Goal: Task Accomplishment & Management: Complete application form

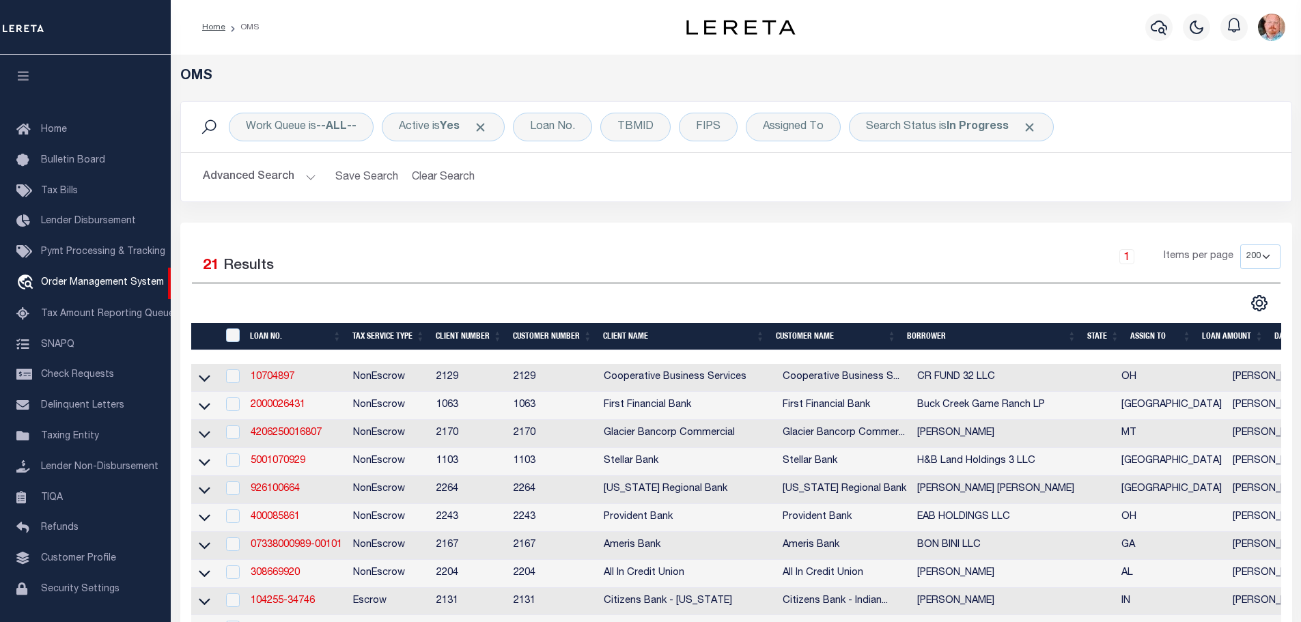
select select "200"
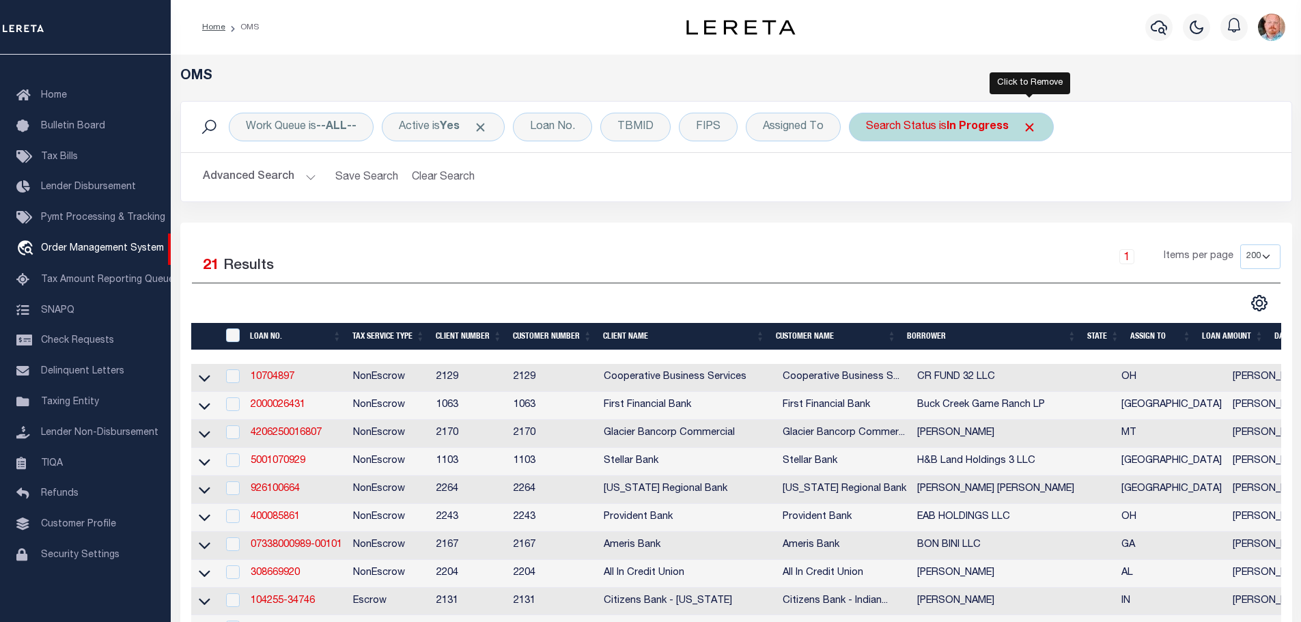
click at [1034, 125] on span "Click to Remove" at bounding box center [1029, 127] width 14 height 14
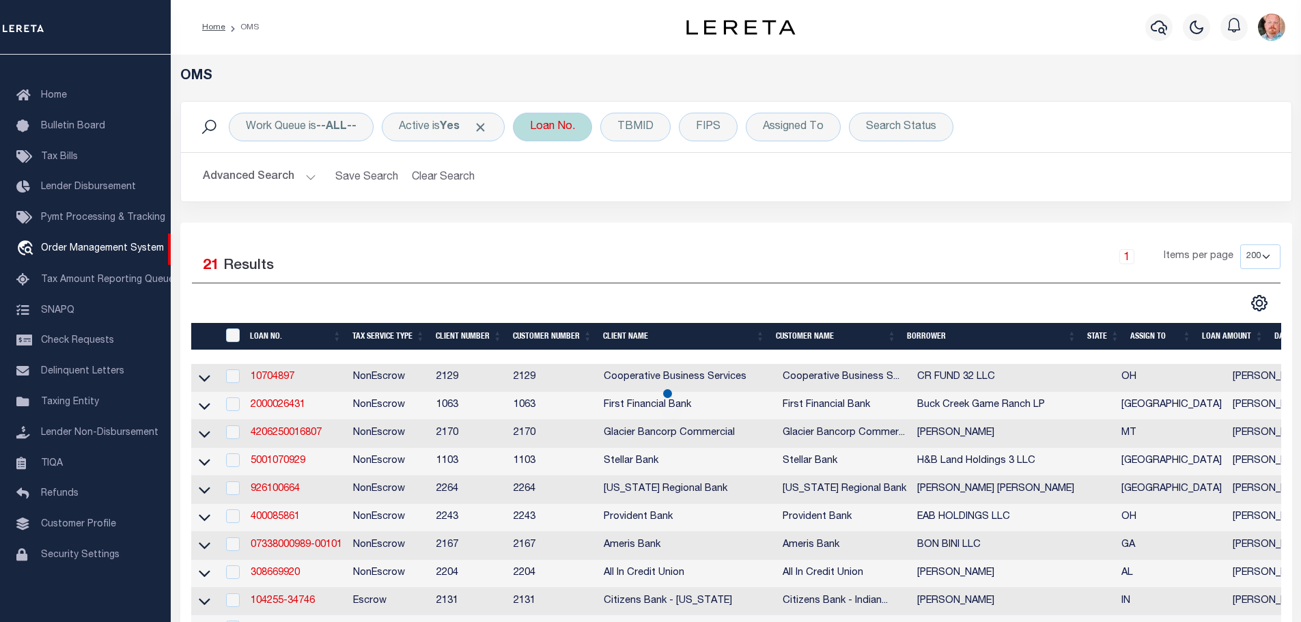
click at [561, 120] on div "Loan No." at bounding box center [552, 127] width 79 height 29
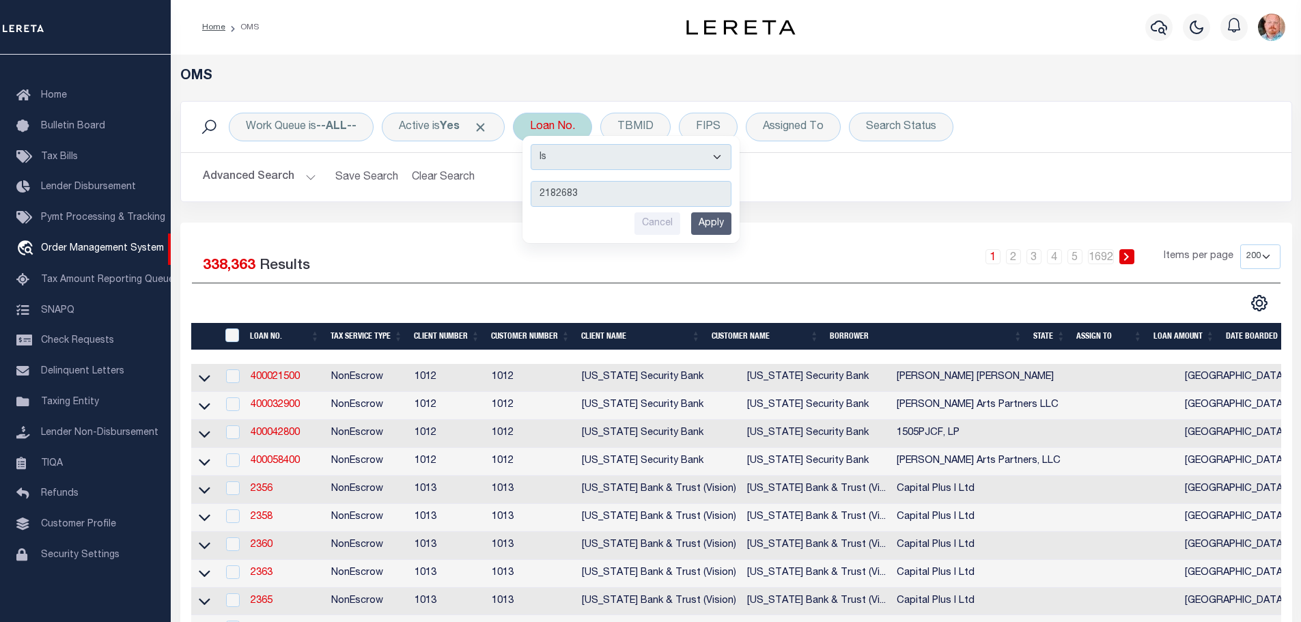
type input "2182683"
click at [727, 225] on input "Apply" at bounding box center [711, 223] width 40 height 23
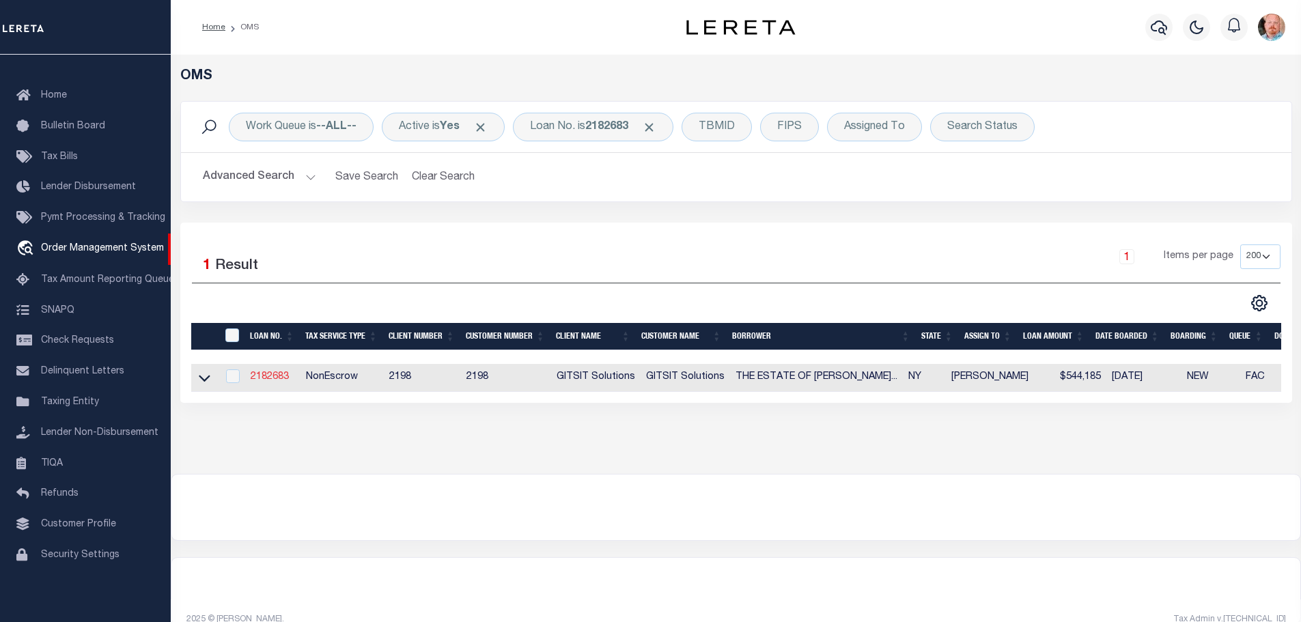
click at [265, 377] on link "2182683" at bounding box center [270, 377] width 38 height 10
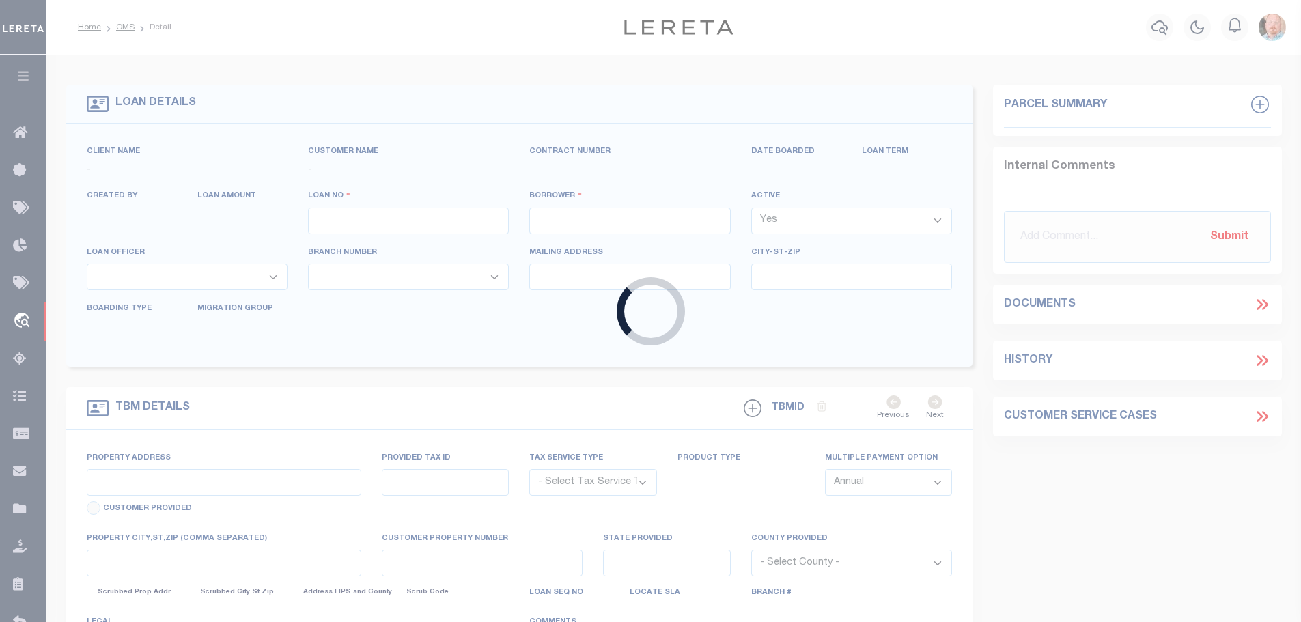
type input "2182683"
type input "THE ESTATE OF [PERSON_NAME][GEOGRAPHIC_DATA]"
select select
select select "NonEscrow"
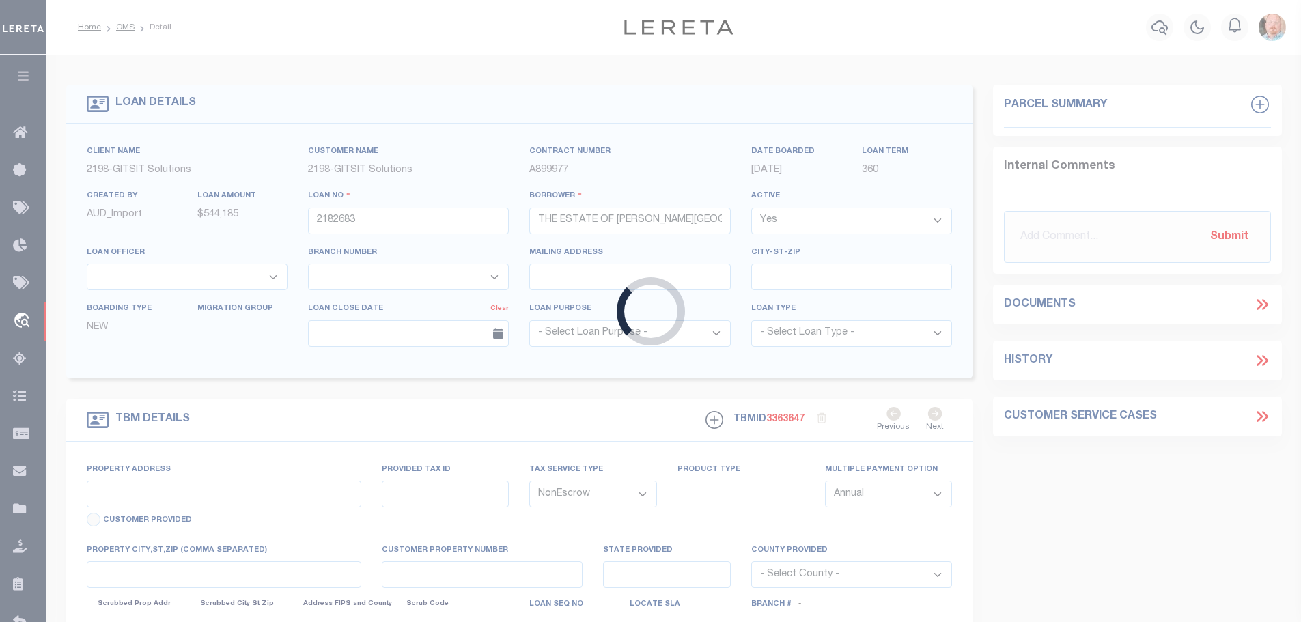
select select "14699"
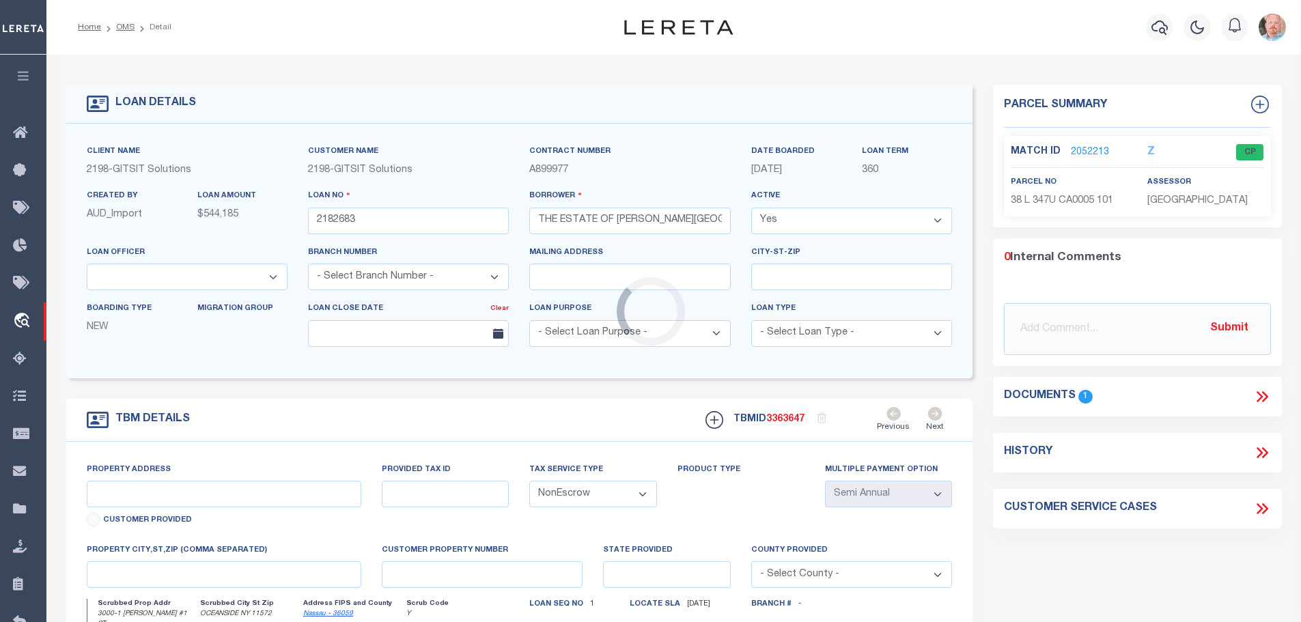
type input "3000-1 [PERSON_NAME] #1 ST"
select select
type input "OCEANSIDE NY 11572"
type input "NY"
select select
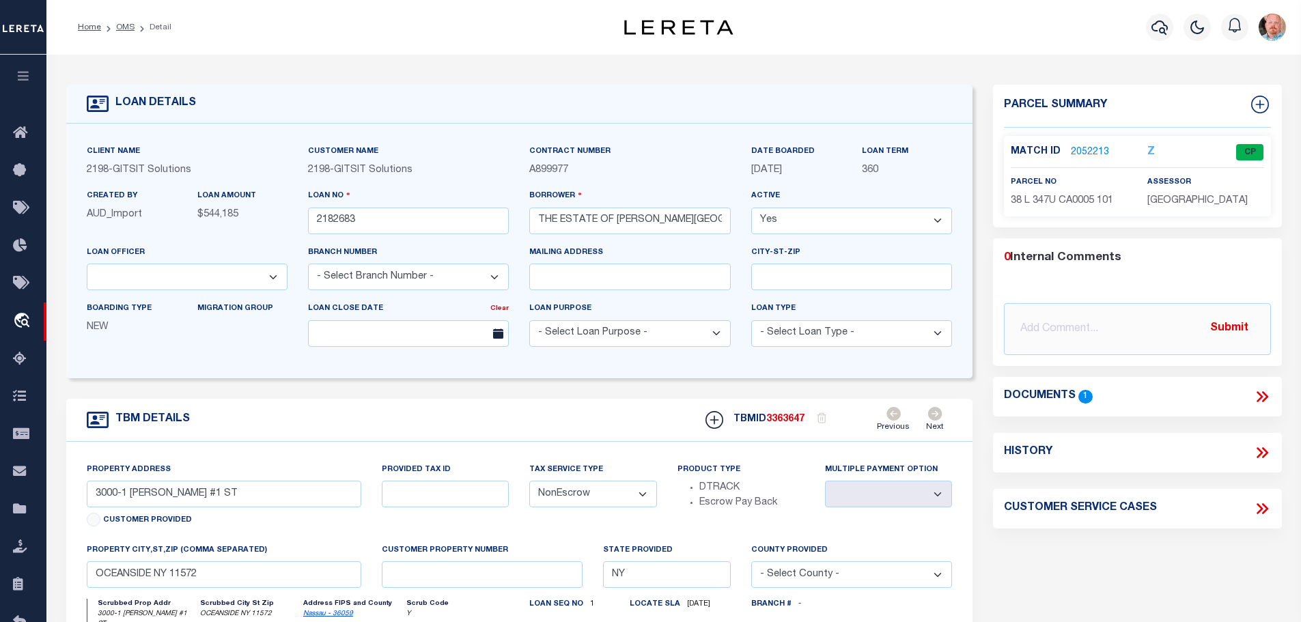
click at [1085, 150] on link "2052213" at bounding box center [1090, 152] width 38 height 14
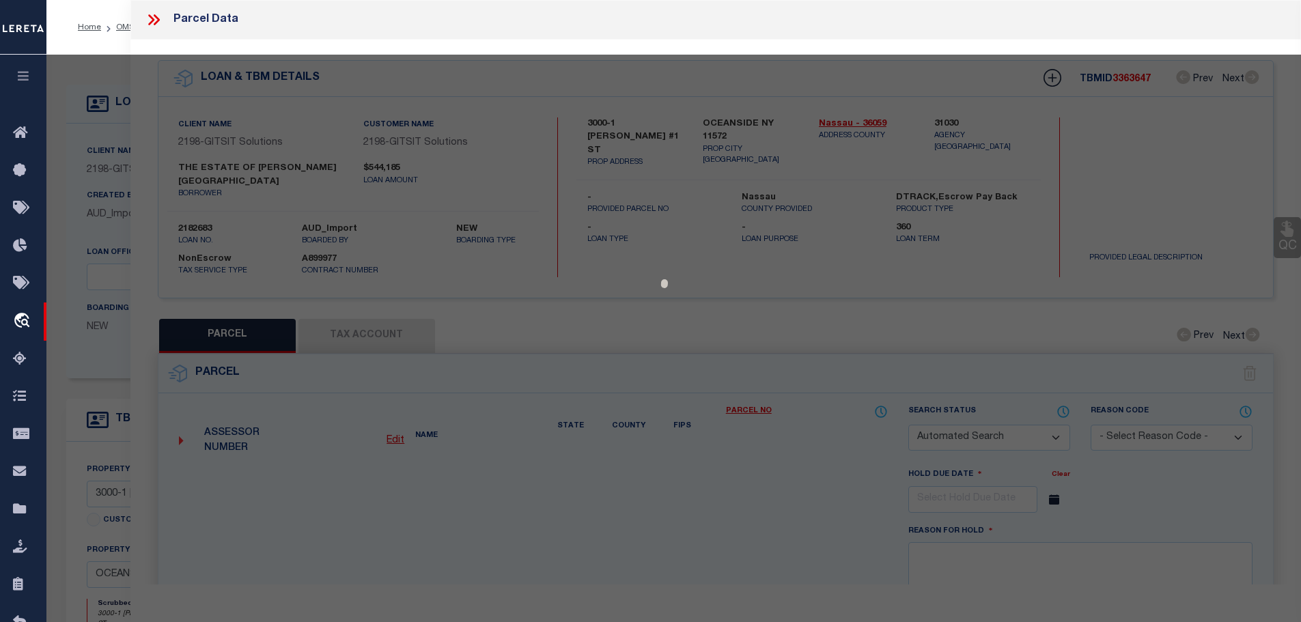
checkbox input "false"
select select "CP"
select select
type input "[STREET_ADDRESS][PERSON_NAME]"
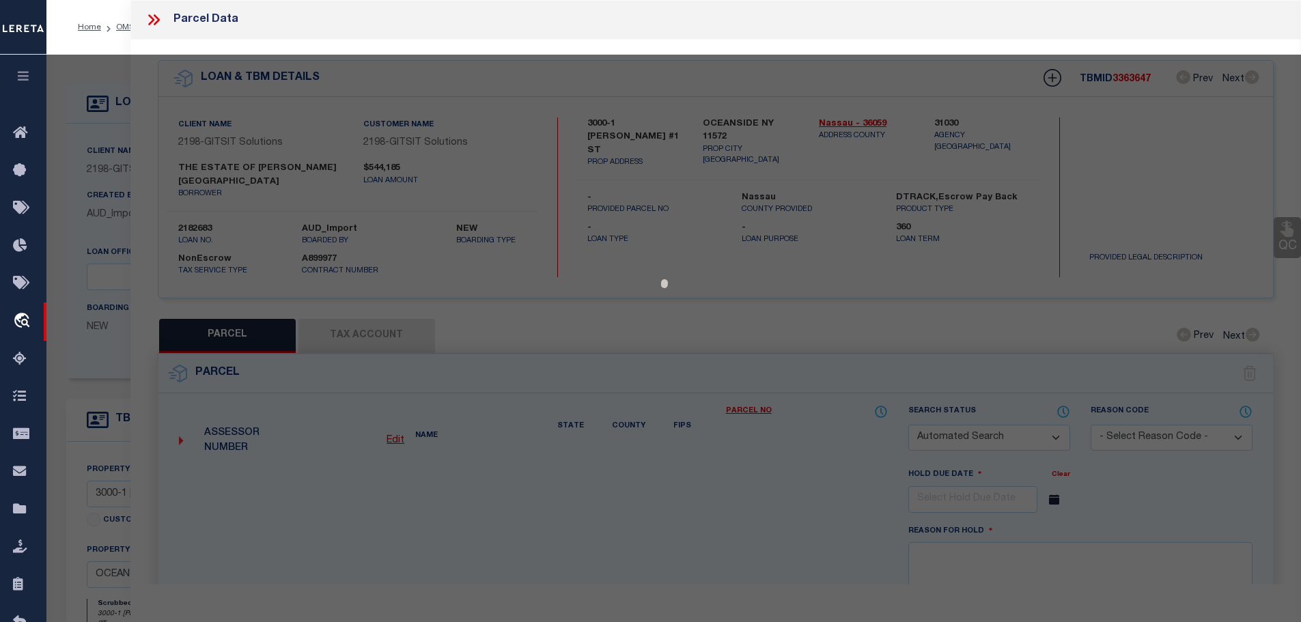
type input "[GEOGRAPHIC_DATA], [GEOGRAPHIC_DATA] 11572"
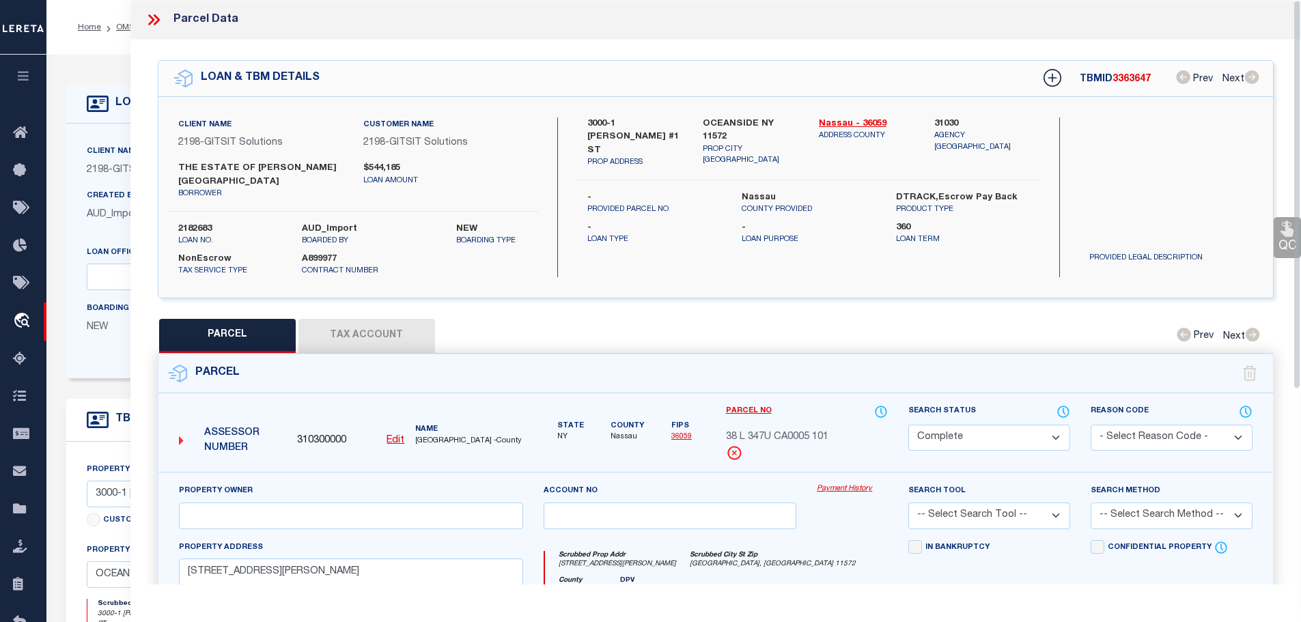
click at [354, 333] on button "Tax Account" at bounding box center [366, 336] width 137 height 34
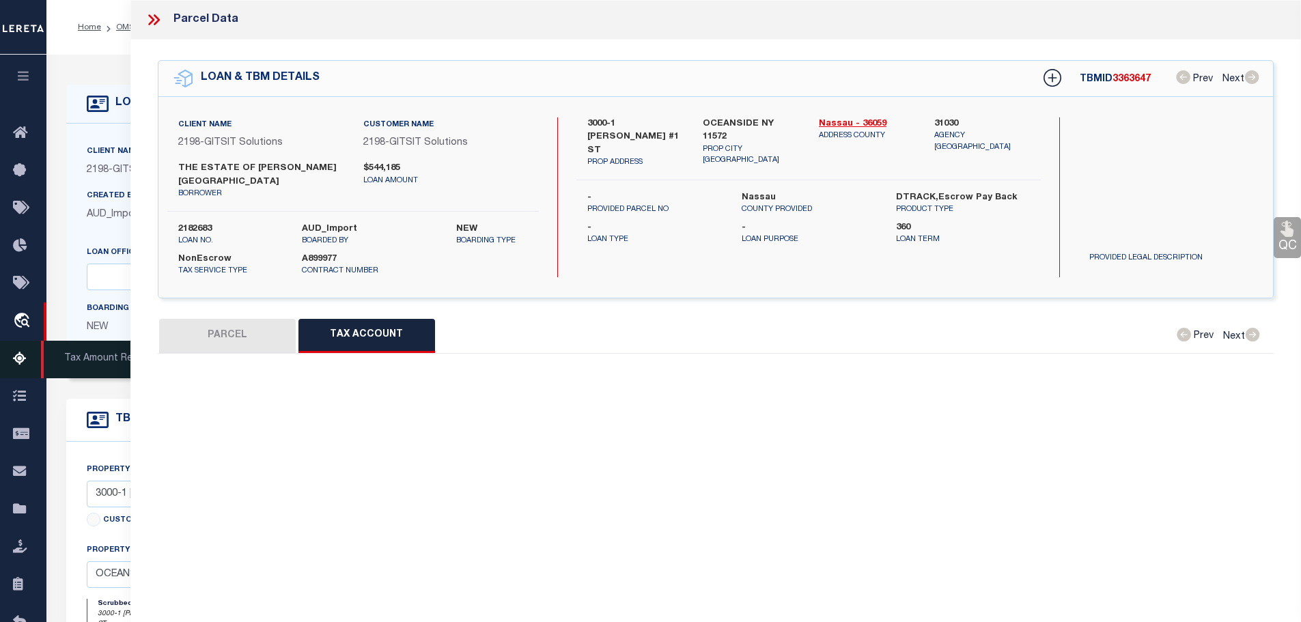
select select "100"
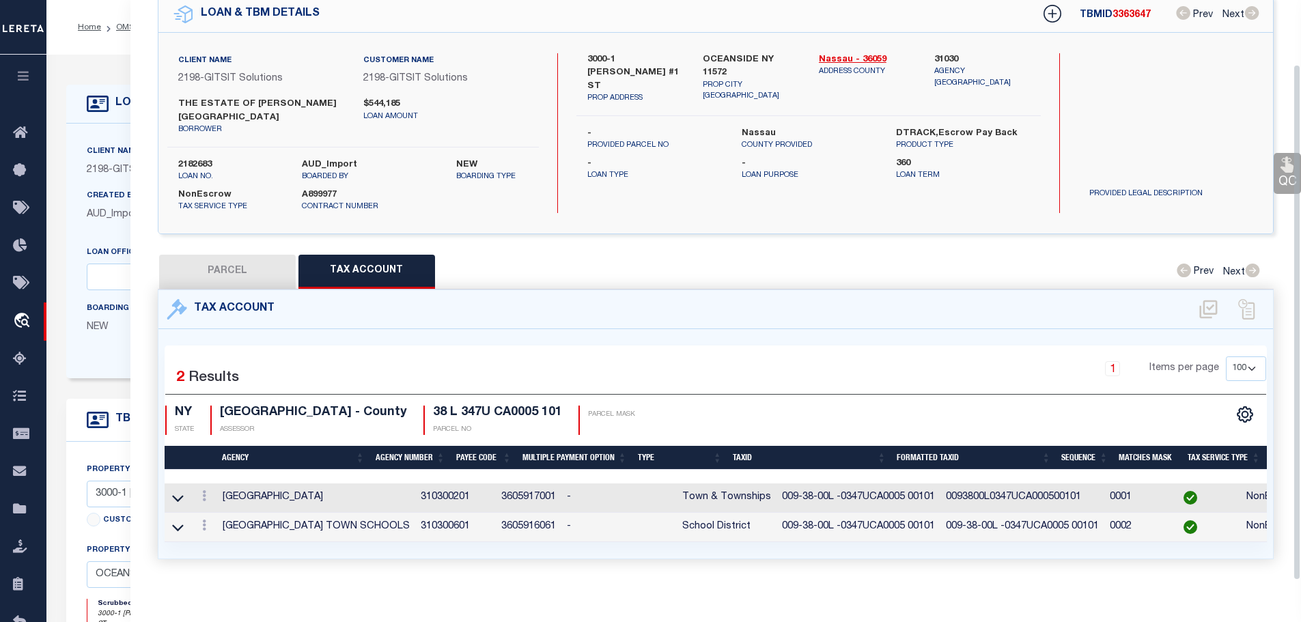
scroll to position [76, 0]
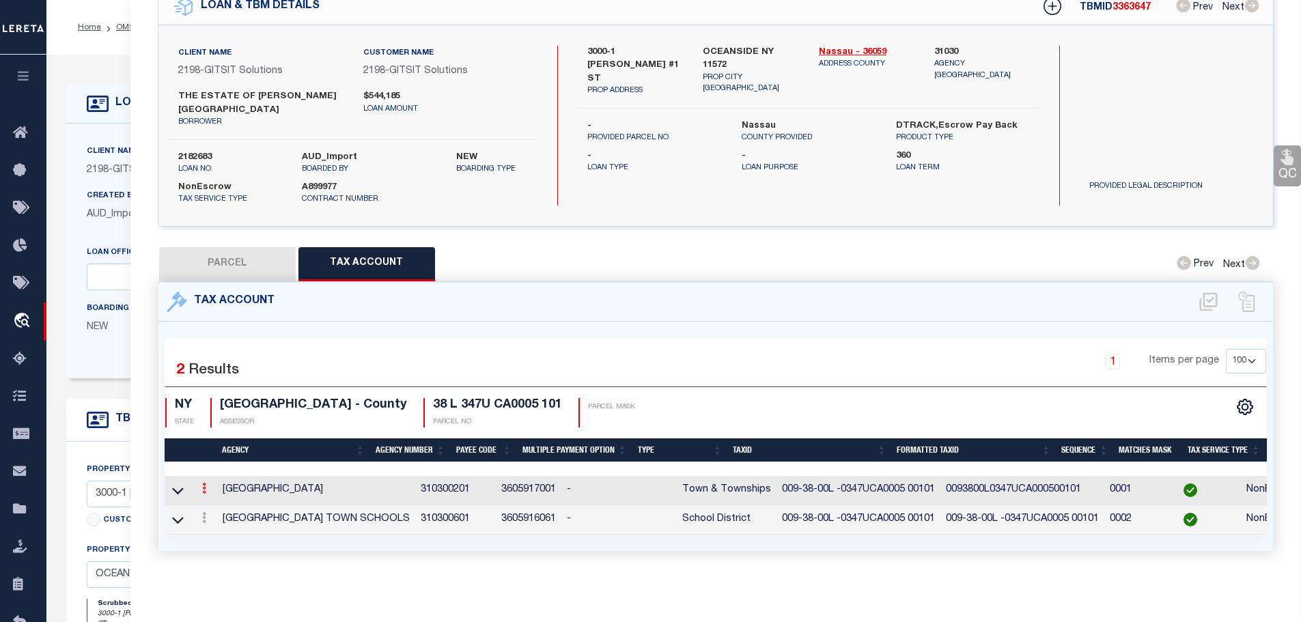
click at [206, 483] on icon at bounding box center [204, 488] width 4 height 11
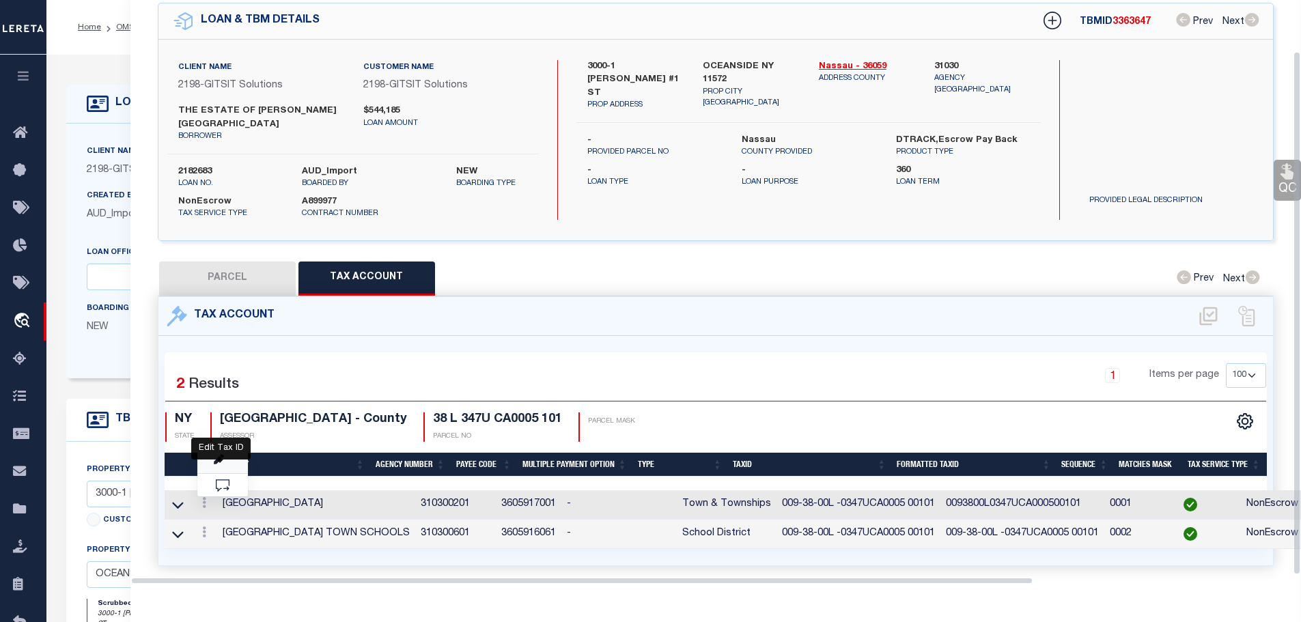
click at [216, 456] on icon "" at bounding box center [219, 460] width 10 height 10
type input "009-38-00L -0347UCA0005 00101"
type textarea "&&$-$$-##&#X-$$$$&*XXXXX #####"
checkbox input "true"
type input "XXXXXXXXXXXXXXXXXXXXXXXXXXXXXX*"
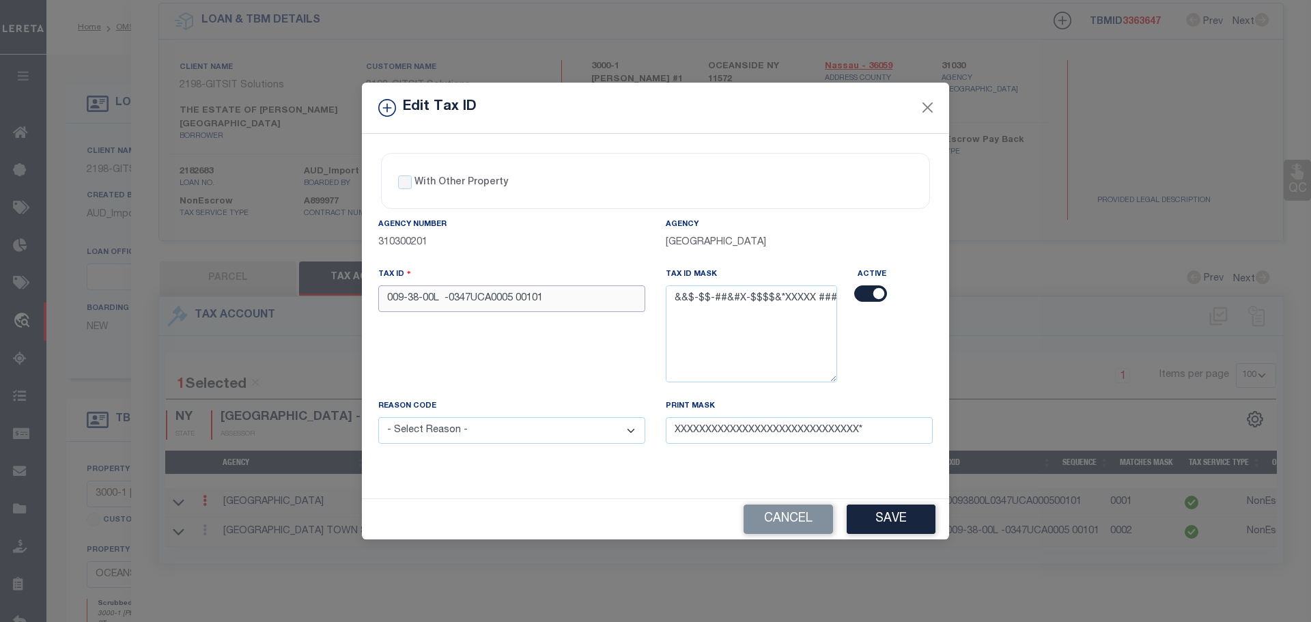
click at [557, 299] on input "009-38-00L -0347UCA0005 00101" at bounding box center [511, 298] width 267 height 27
paste input "11-38- L -0347U"
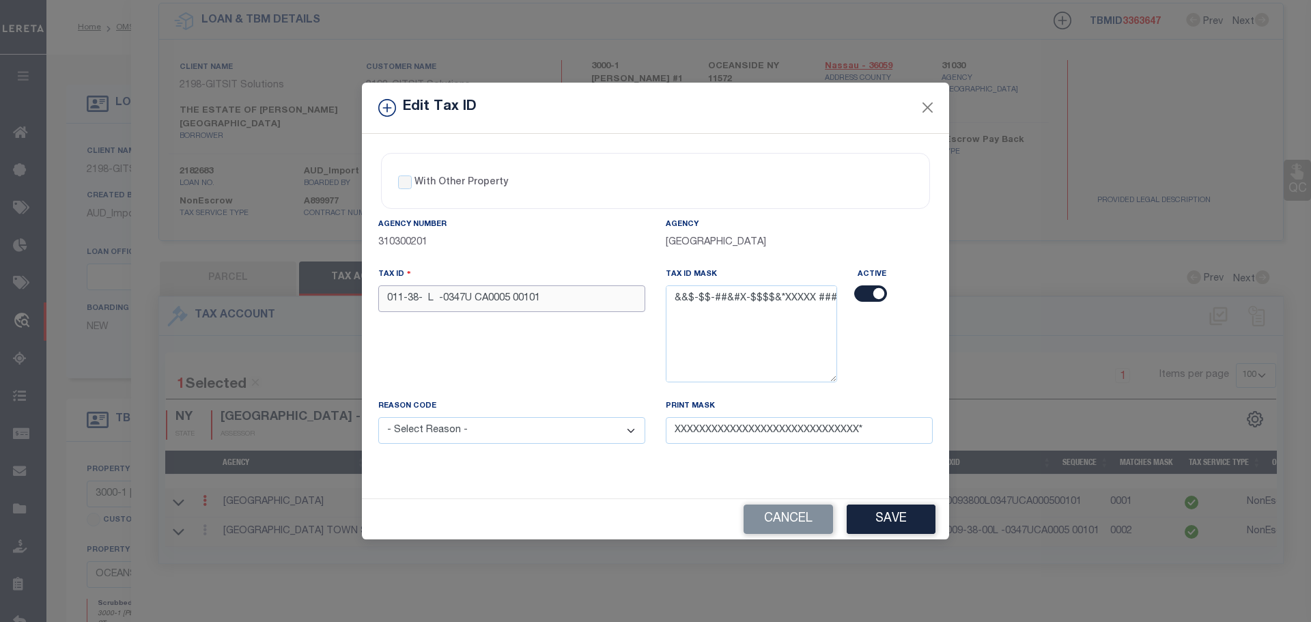
type input "011-38- L -0347U CA0005 00101"
click at [510, 427] on select "- Select Reason - 099 - Other (Provide additional detail) ACT - Agency Changed …" at bounding box center [511, 430] width 267 height 27
select select "ACT"
click at [378, 418] on select "- Select Reason - 099 - Other (Provide additional detail) ACT - Agency Changed …" at bounding box center [511, 430] width 267 height 27
click at [873, 517] on button "Save" at bounding box center [891, 519] width 89 height 29
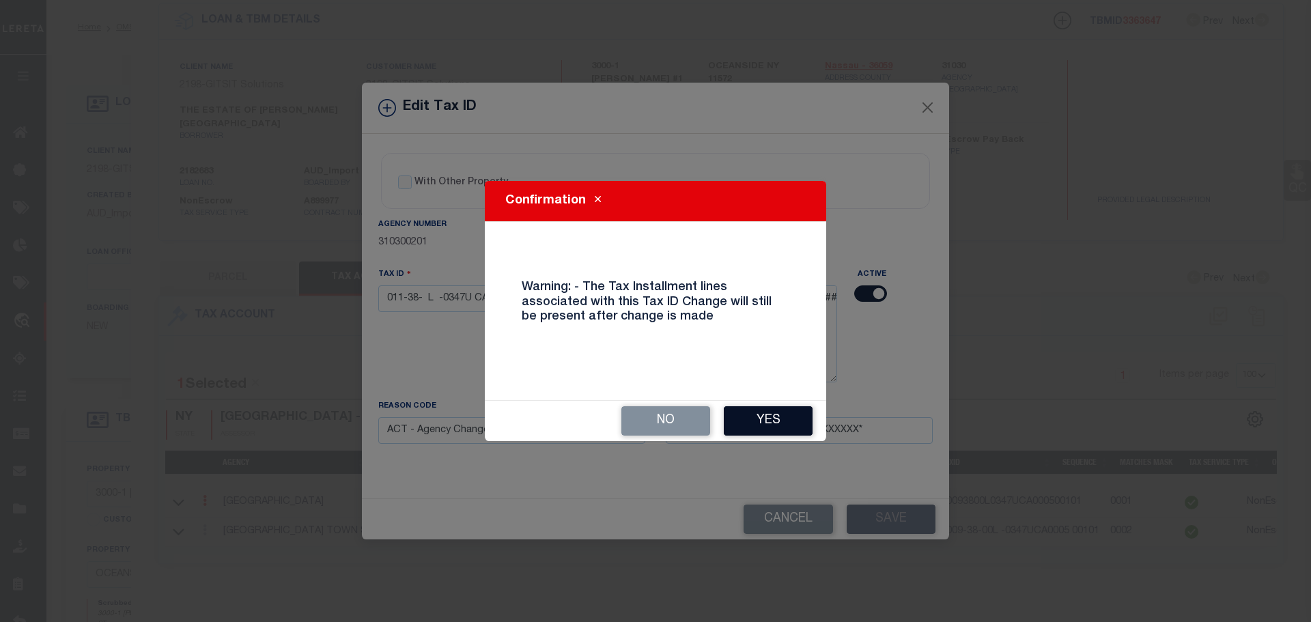
click at [775, 422] on button "Yes" at bounding box center [768, 420] width 89 height 29
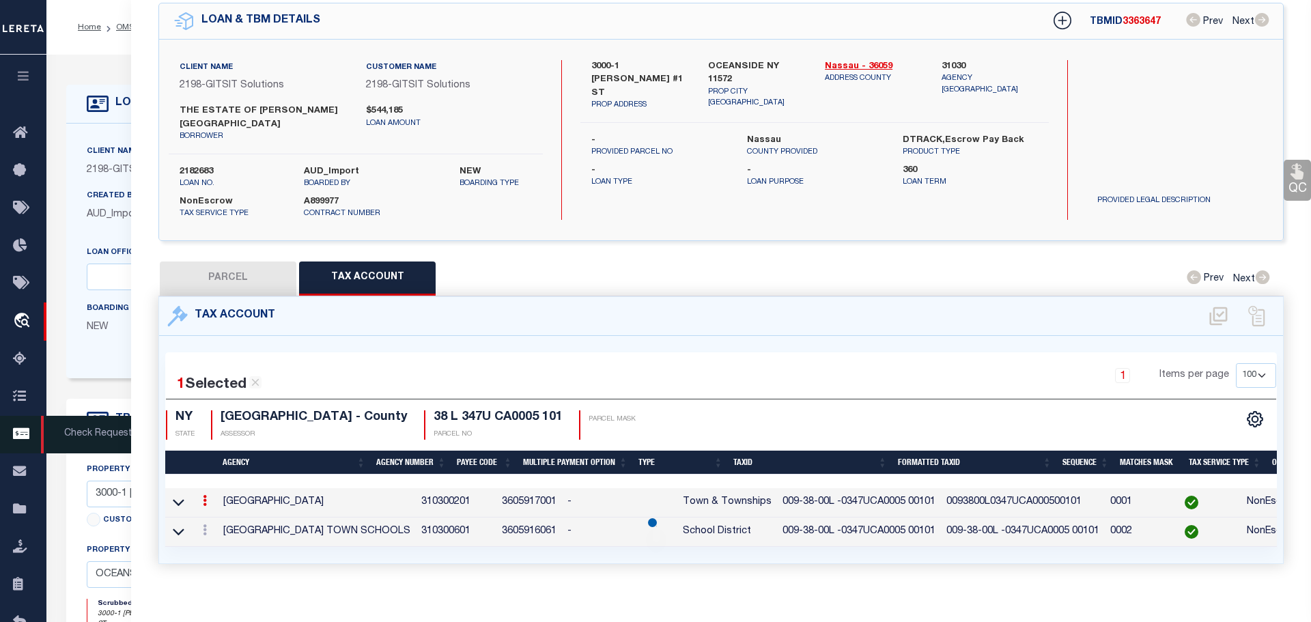
select select
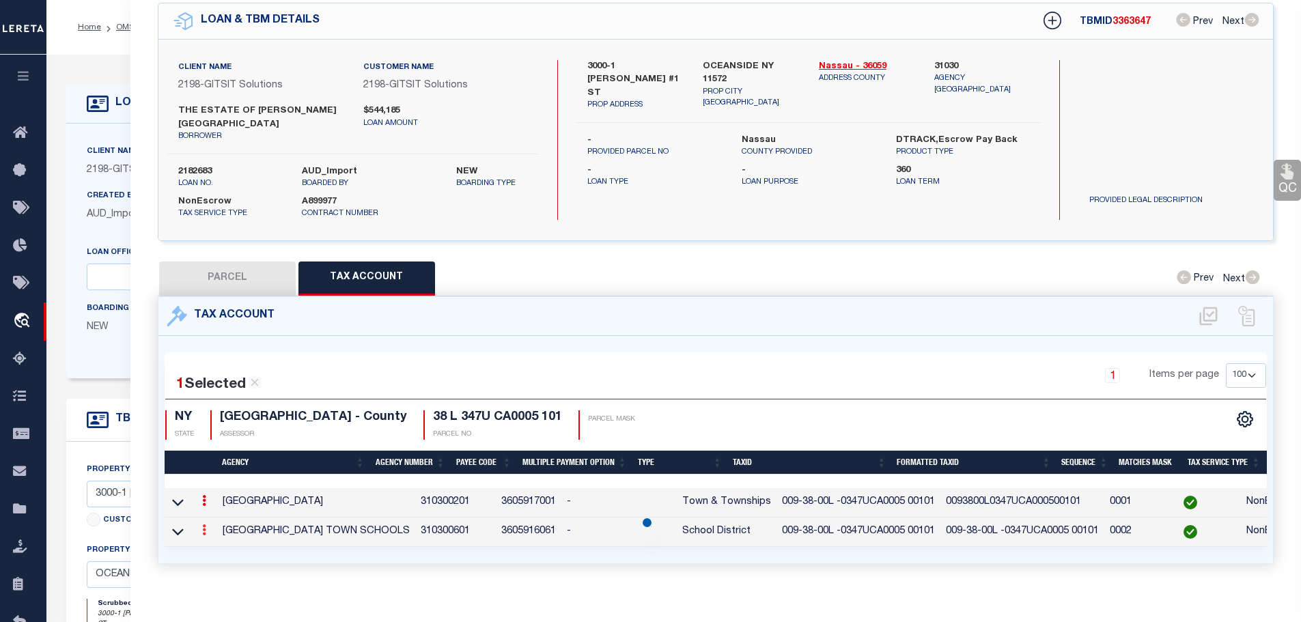
click at [206, 527] on icon at bounding box center [204, 530] width 4 height 11
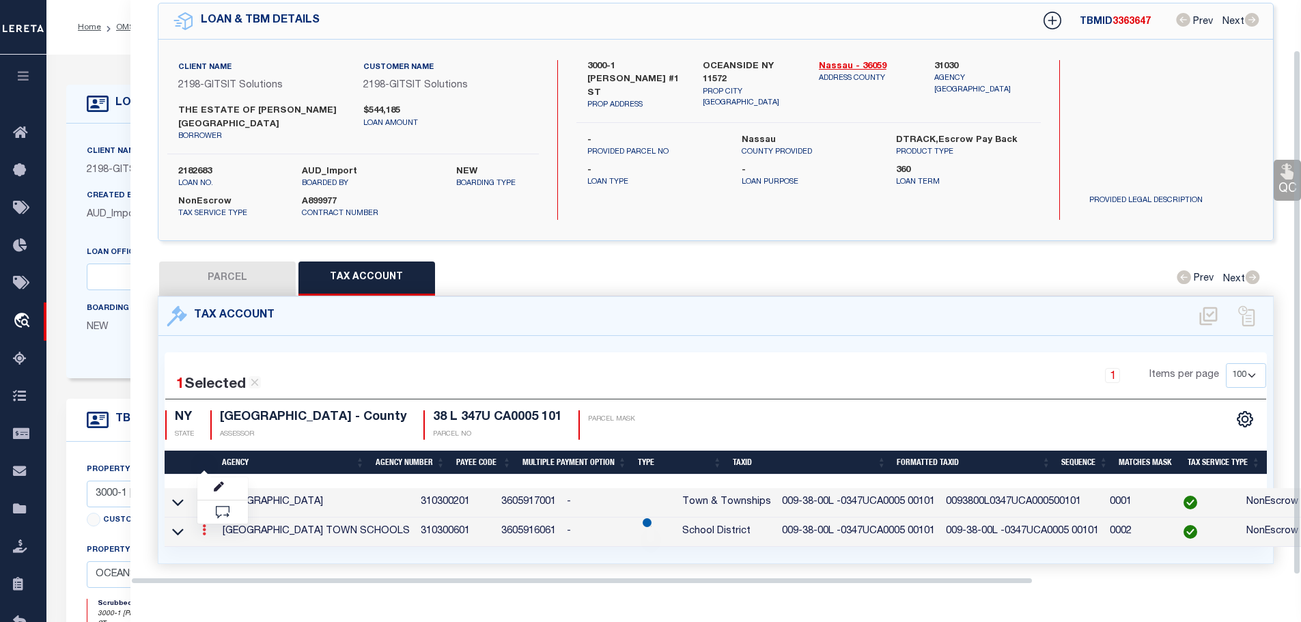
scroll to position [55, 0]
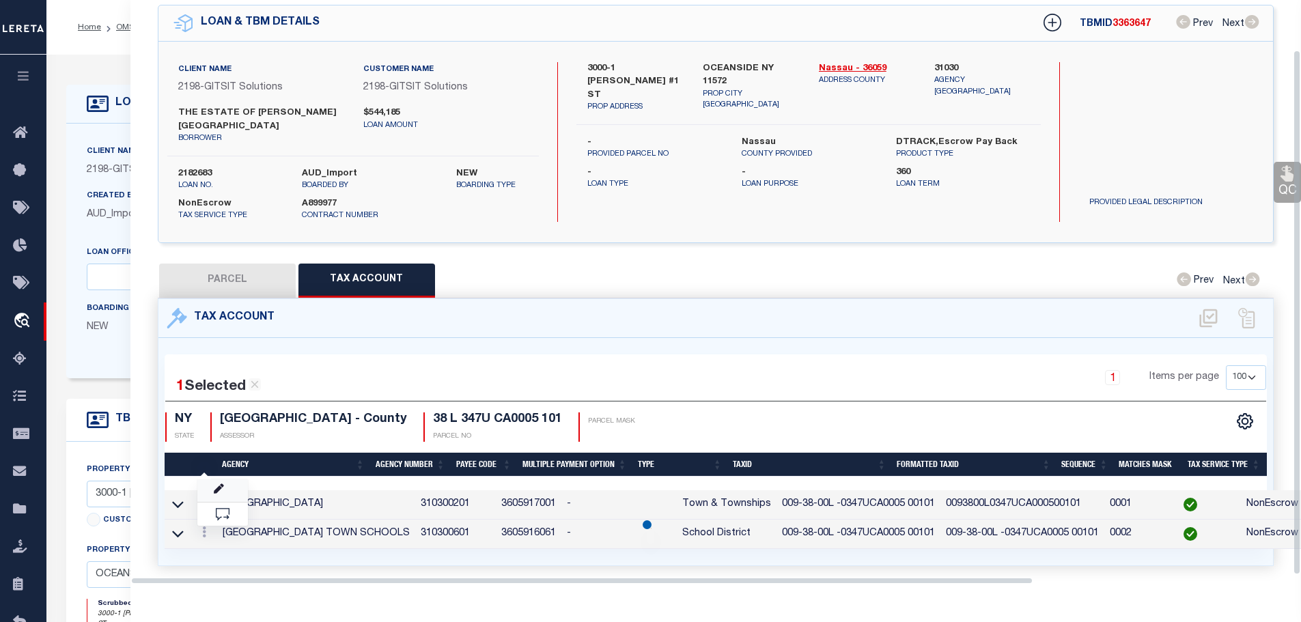
click at [214, 485] on link at bounding box center [222, 490] width 51 height 23
type input "009-38-00L -0347UCA0005 00101"
select select "ACT"
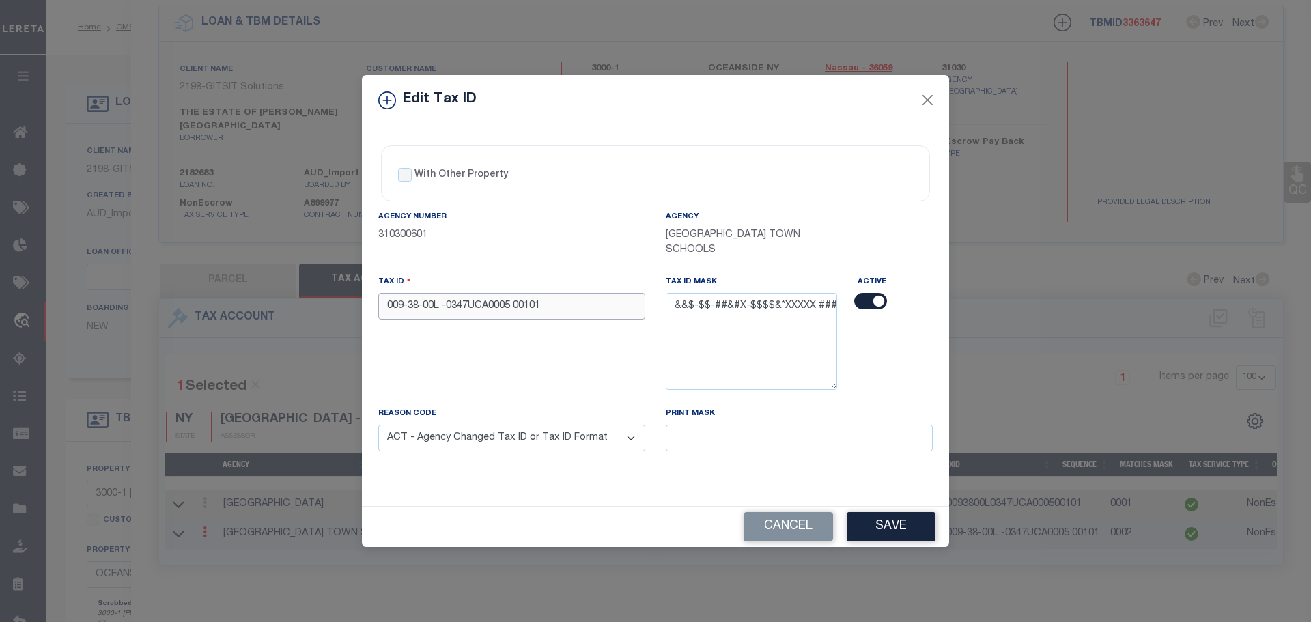
click at [511, 301] on input "009-38-00L -0347UCA0005 00101" at bounding box center [511, 306] width 267 height 27
paste input "11-38- L -0347U"
type input "011-38- L -0347U CA0005 00101"
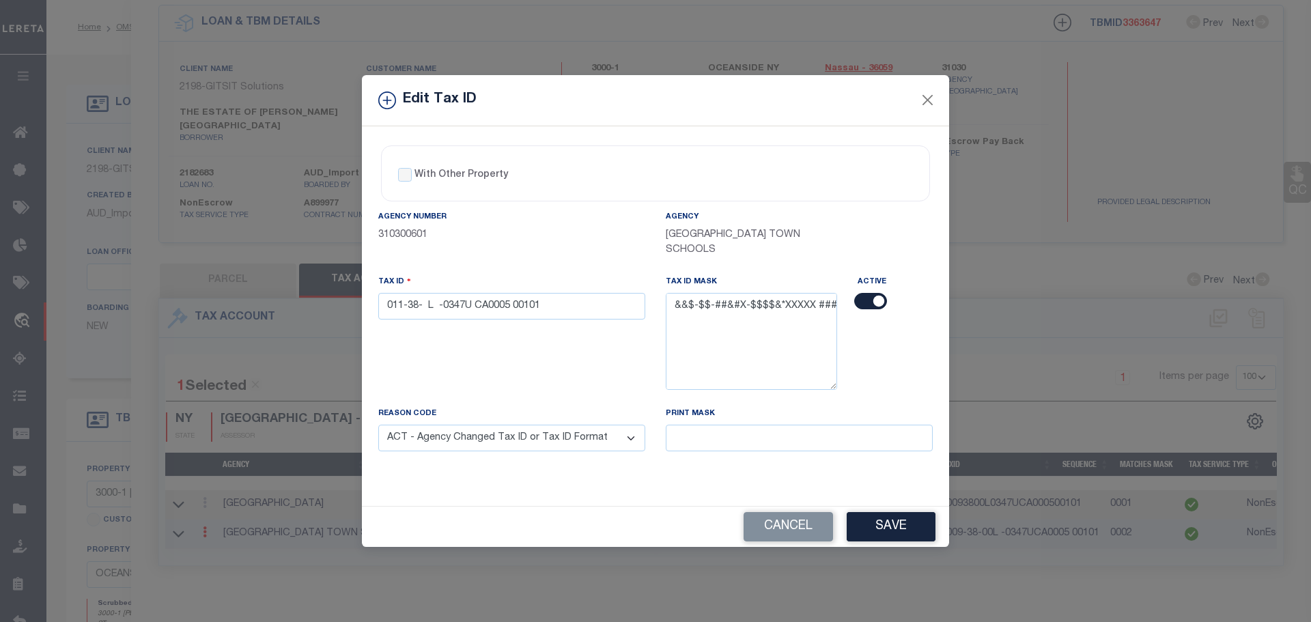
click at [510, 434] on select "- Select Reason - 099 - Other (Provide additional detail) ACT - Agency Changed …" at bounding box center [511, 438] width 267 height 27
click at [878, 516] on button "Save" at bounding box center [891, 526] width 89 height 29
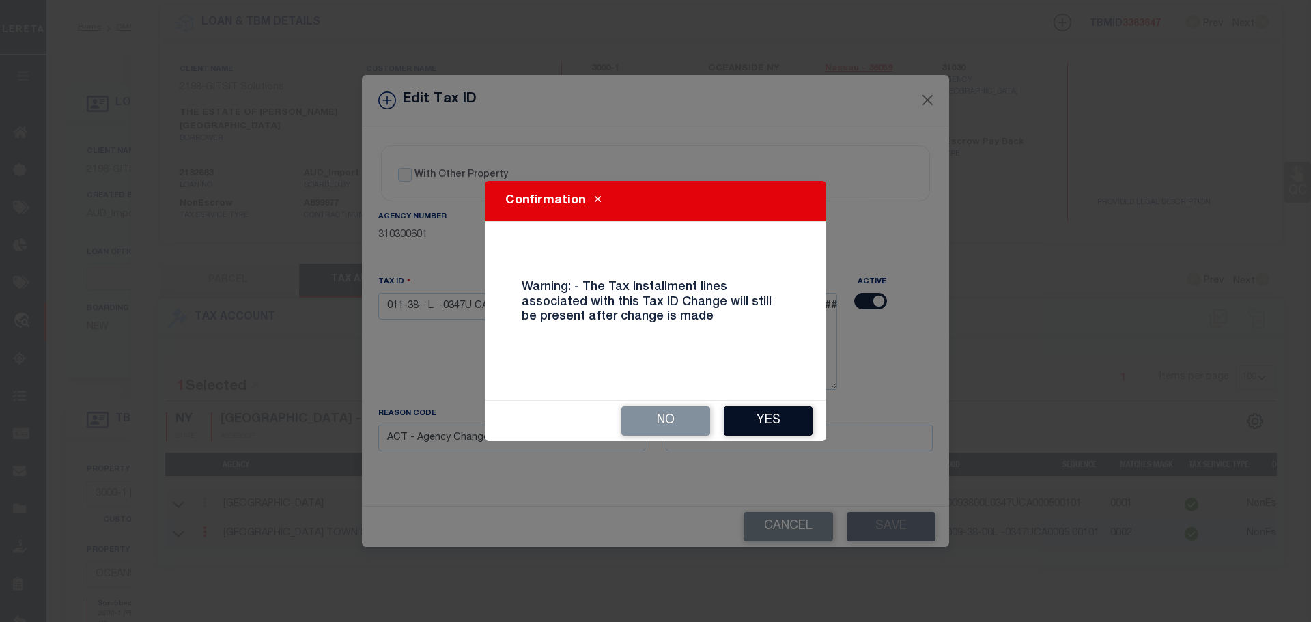
click at [794, 423] on button "Yes" at bounding box center [768, 420] width 89 height 29
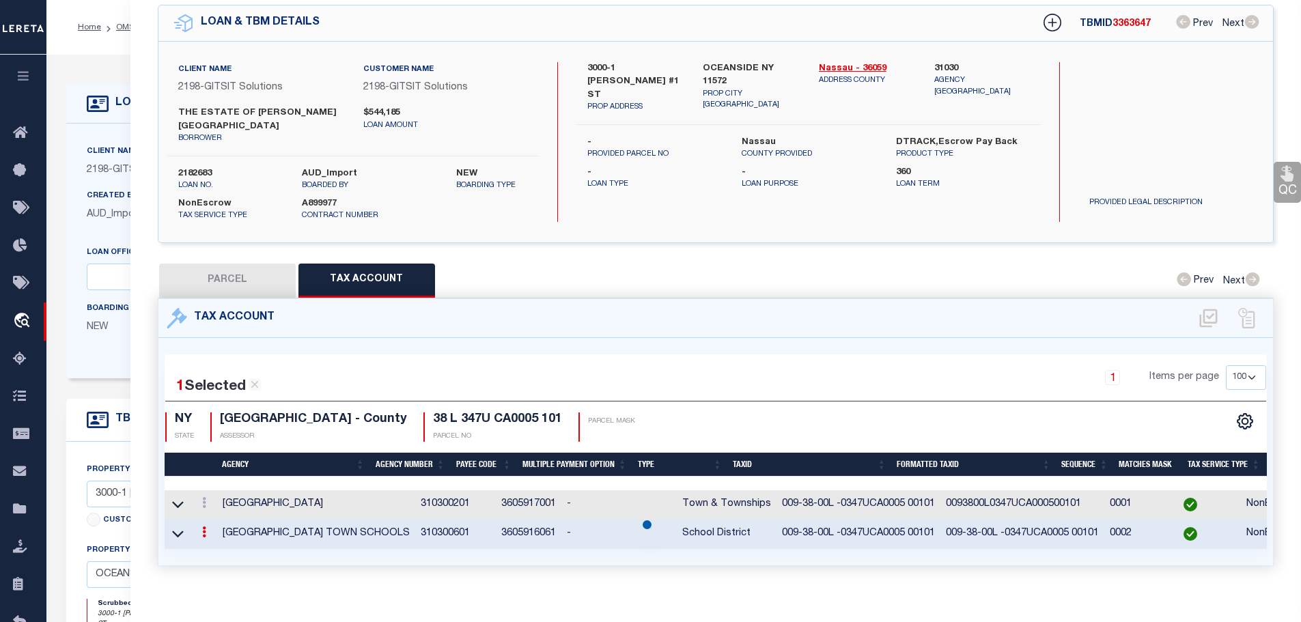
select select
